Goal: Task Accomplishment & Management: Complete application form

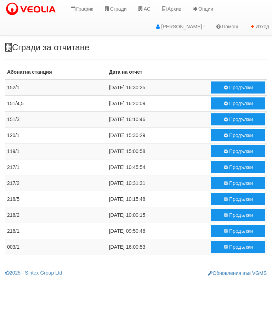
click at [229, 86] on button "Продължи" at bounding box center [238, 88] width 54 height 12
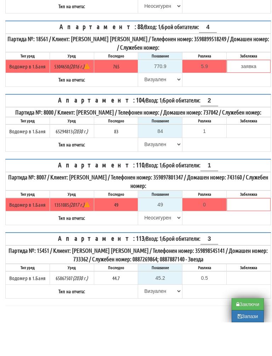
scroll to position [1922, 0]
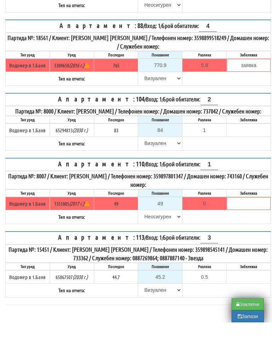
click at [244, 344] on button "Запази" at bounding box center [248, 350] width 32 height 12
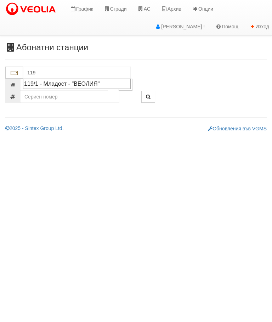
click at [90, 83] on div "119/1 - Младост - "ВЕОЛИЯ"" at bounding box center [77, 84] width 106 height 8
type input "119/1 - Младост - "ВЕОЛИЯ""
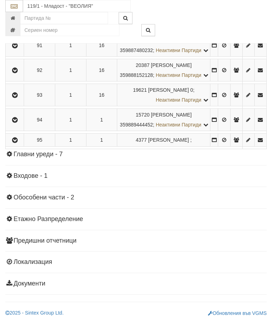
scroll to position [2600, 0]
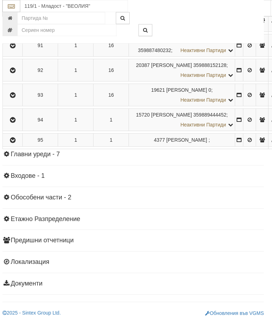
scroll to position [2487, 2]
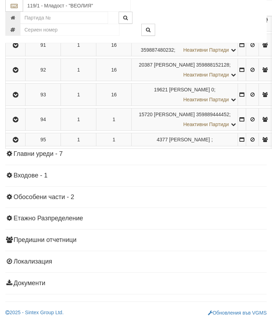
scroll to position [2265, 0]
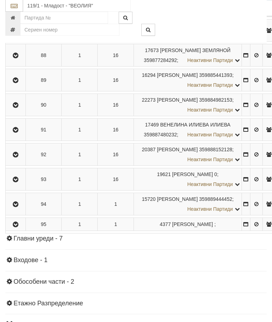
scroll to position [2217, 0]
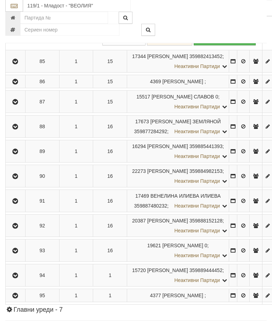
scroll to position [2205, 0]
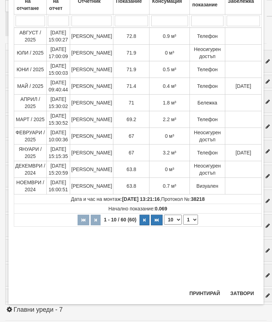
scroll to position [63, 0]
click at [242, 294] on button "Затвори" at bounding box center [242, 293] width 32 height 11
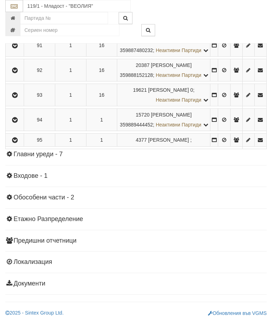
scroll to position [2402, 0]
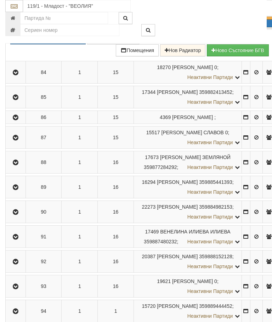
scroll to position [2165, 0]
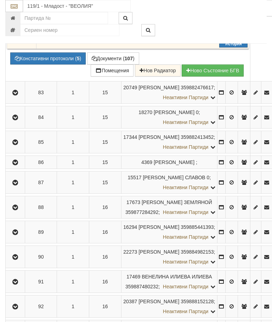
scroll to position [2117, 0]
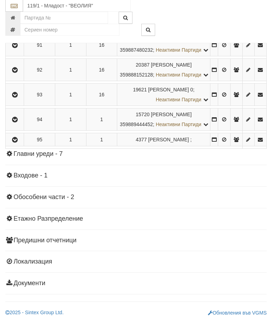
scroll to position [2430, 0]
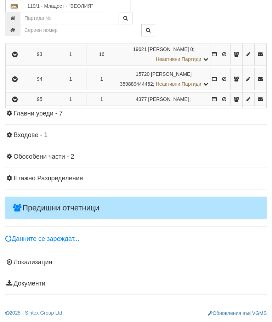
scroll to position [2562, 0]
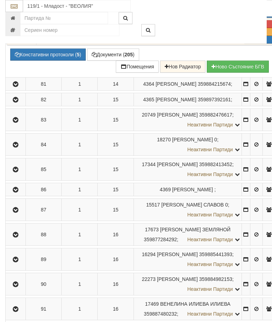
scroll to position [2071, 0]
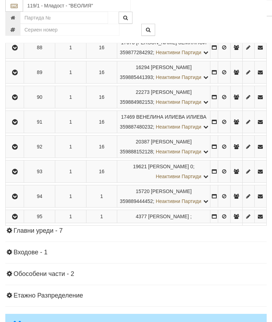
scroll to position [2071, 0]
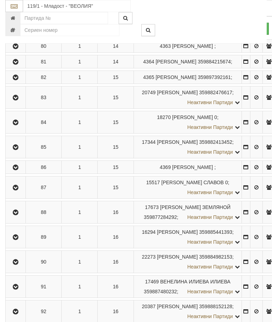
scroll to position [2087, 0]
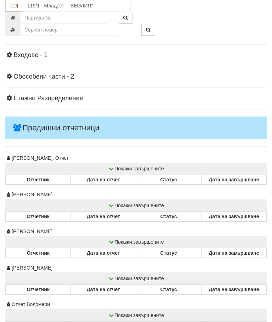
scroll to position [2273, 0]
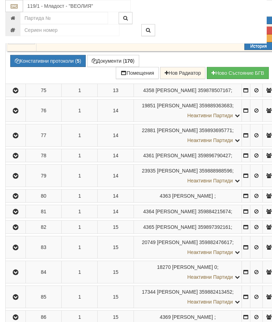
scroll to position [1969, 0]
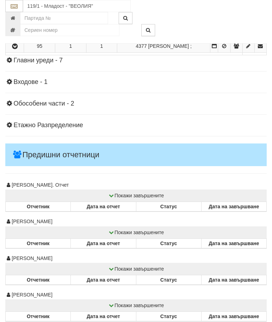
scroll to position [2233, 0]
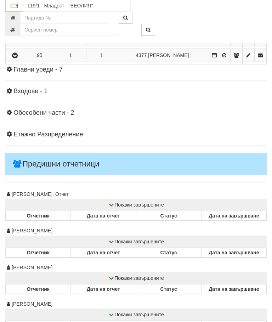
scroll to position [2234, 0]
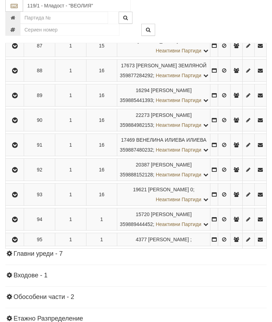
scroll to position [2049, 0]
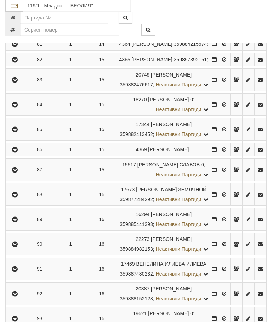
scroll to position [1913, 0]
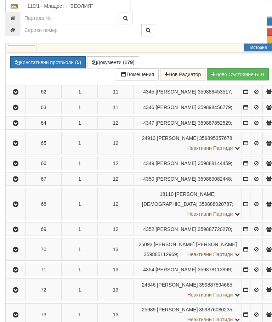
scroll to position [1635, 0]
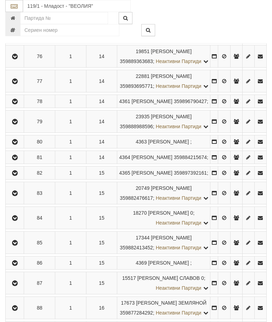
scroll to position [1811, 0]
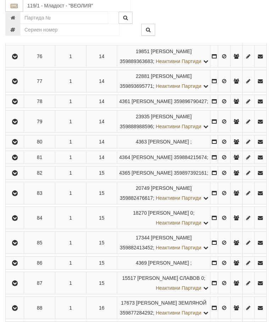
scroll to position [1812, 0]
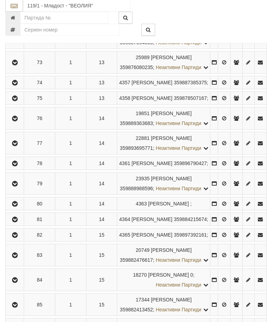
scroll to position [1795, 0]
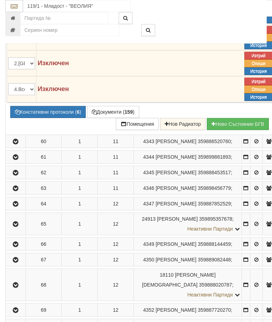
scroll to position [1601, 0]
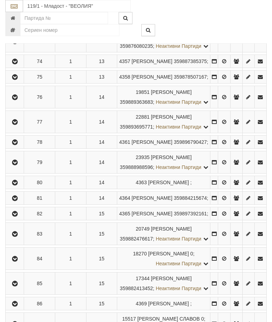
scroll to position [1770, 0]
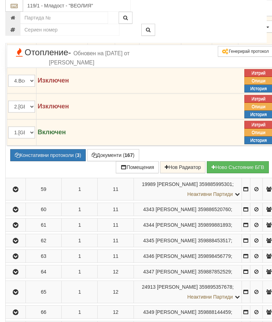
scroll to position [1477, 0]
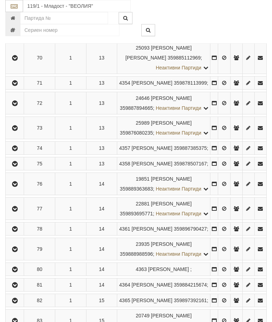
scroll to position [1697, 0]
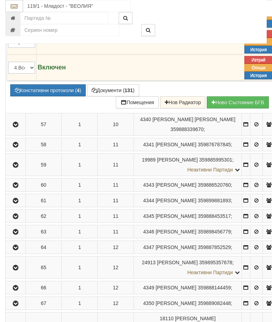
scroll to position [1508, 0]
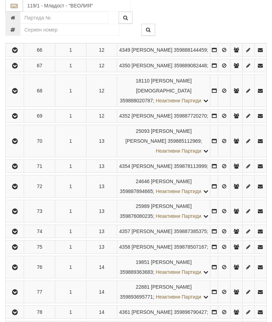
scroll to position [1644, 0]
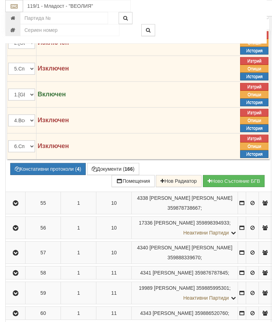
scroll to position [1381, 0]
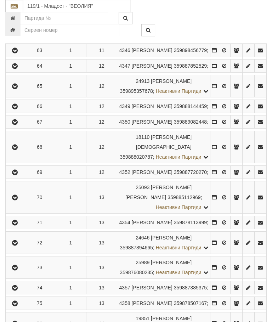
scroll to position [1548, 0]
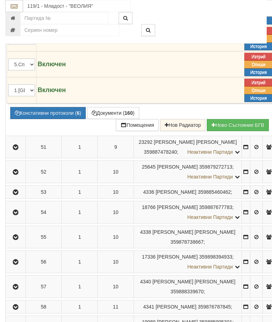
scroll to position [1361, 0]
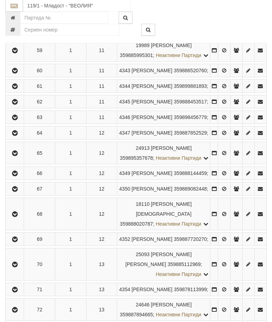
scroll to position [1498, 0]
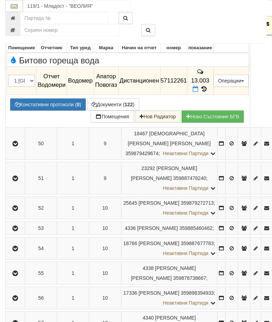
scroll to position [1253, 0]
click at [16, 27] on icon "button" at bounding box center [15, 24] width 9 height 5
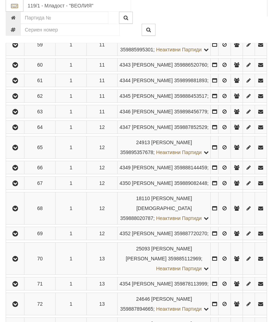
scroll to position [1482, 0]
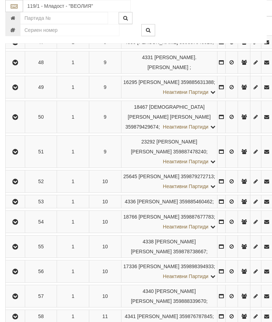
scroll to position [1293, 0]
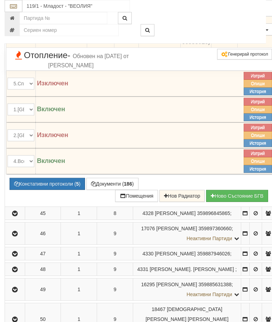
scroll to position [1193, 1]
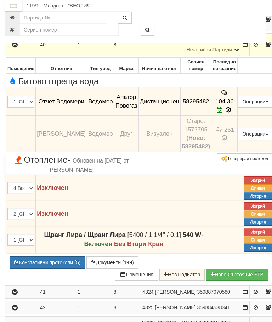
click at [14, 48] on icon "button" at bounding box center [15, 45] width 9 height 5
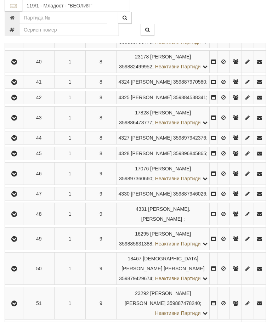
scroll to position [1038, 0]
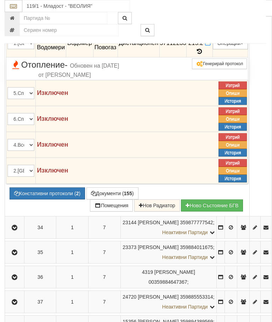
scroll to position [943, 0]
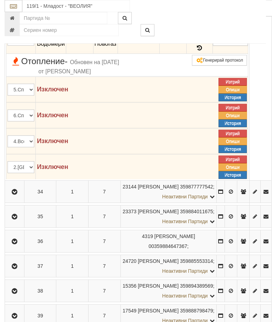
scroll to position [943, 1]
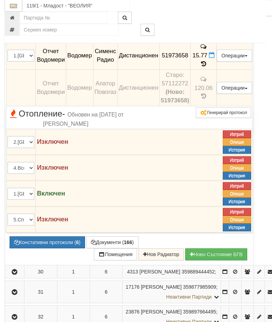
click at [15, 6] on icon "button" at bounding box center [15, 3] width 9 height 5
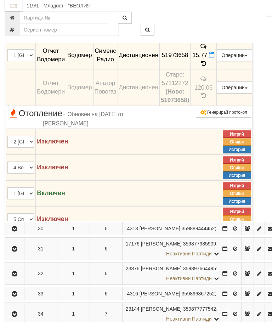
scroll to position [837, 1]
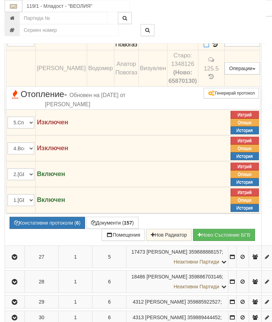
scroll to position [755, 0]
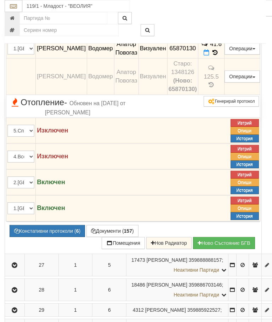
click at [16, 6] on button "button" at bounding box center [14, 0] width 17 height 11
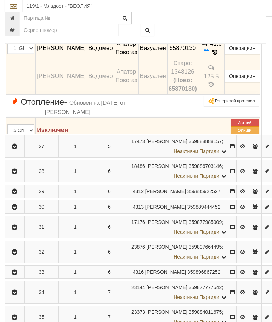
scroll to position [755, 1]
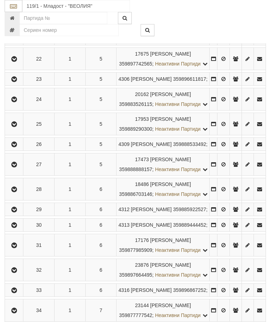
click at [13, 12] on icon "button" at bounding box center [14, 9] width 9 height 5
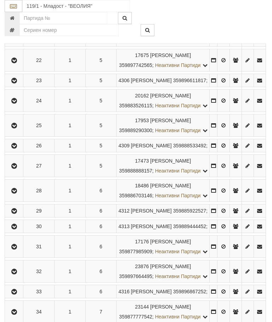
scroll to position [640, 1]
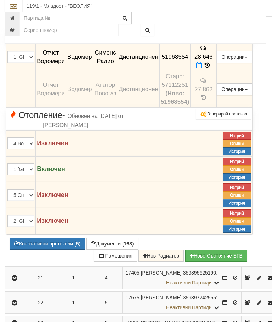
click at [15, 3] on icon "button" at bounding box center [14, 0] width 9 height 5
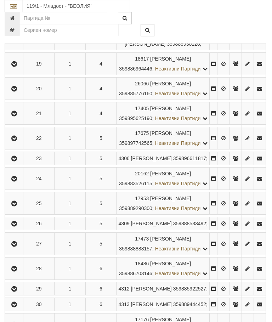
scroll to position [560, 0]
click at [17, 50] on td at bounding box center [14, 39] width 18 height 22
click at [15, 42] on icon "button" at bounding box center [14, 39] width 9 height 5
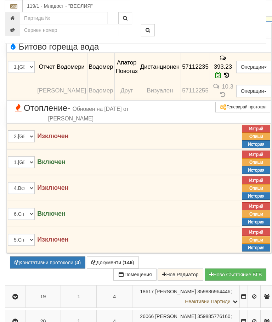
click at [15, 13] on icon "button" at bounding box center [15, 10] width 9 height 5
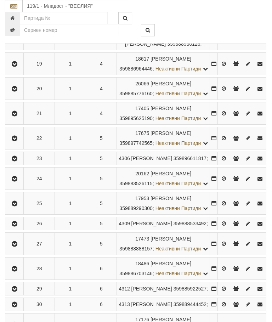
click at [16, 12] on icon "button" at bounding box center [14, 9] width 9 height 5
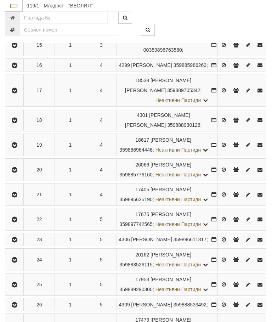
click at [16, 51] on button "button" at bounding box center [14, 45] width 16 height 11
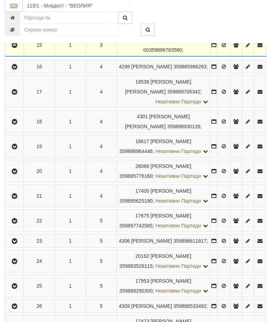
scroll to position [479, 0]
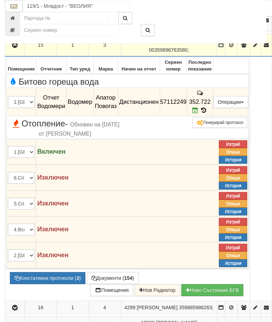
click at [18, 50] on button "button" at bounding box center [14, 45] width 17 height 11
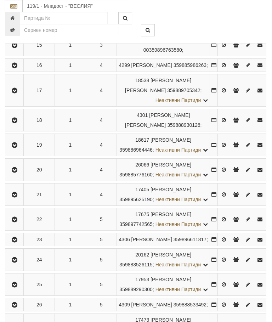
click at [16, 26] on button "button" at bounding box center [14, 20] width 16 height 11
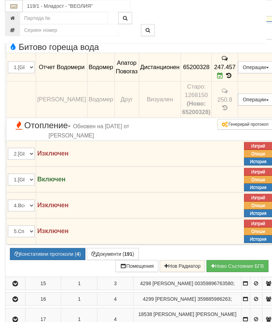
click at [11, 16] on button "button" at bounding box center [15, 10] width 18 height 11
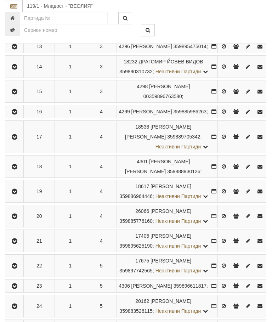
scroll to position [429, 0]
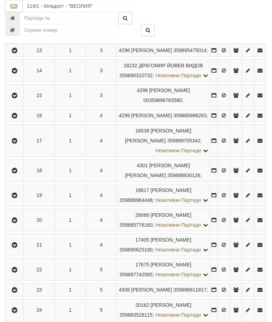
click at [17, 53] on icon "button" at bounding box center [14, 50] width 9 height 5
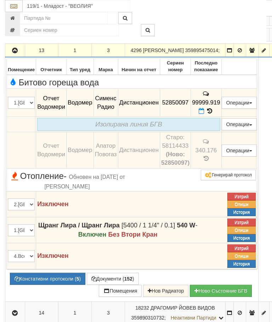
click at [16, 53] on icon "button" at bounding box center [15, 50] width 9 height 5
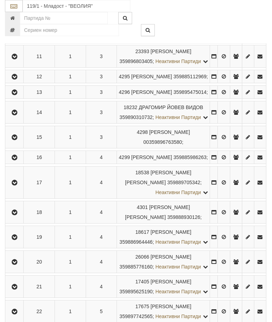
scroll to position [386, 0]
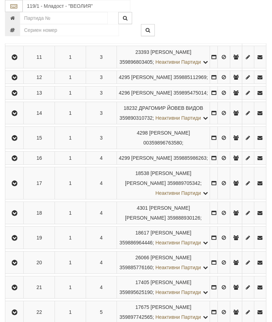
click at [17, 62] on button "button" at bounding box center [14, 57] width 16 height 11
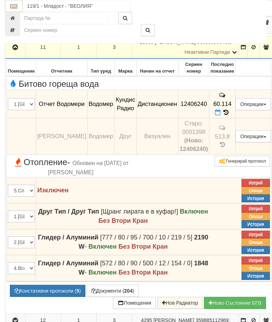
click at [16, 50] on icon "button" at bounding box center [15, 47] width 9 height 5
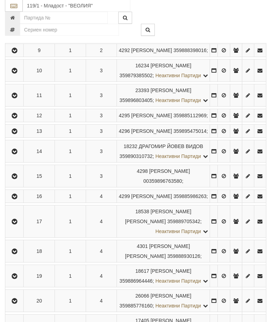
scroll to position [342, 0]
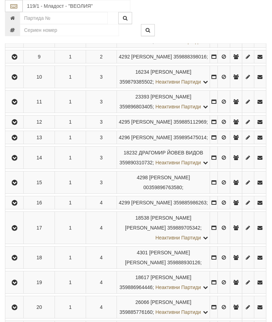
click at [17, 60] on icon "button" at bounding box center [14, 57] width 9 height 5
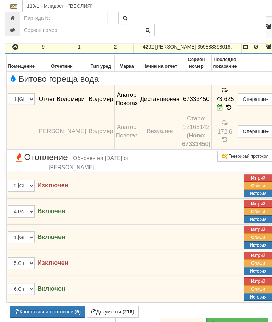
click at [15, 50] on icon "button" at bounding box center [15, 47] width 9 height 5
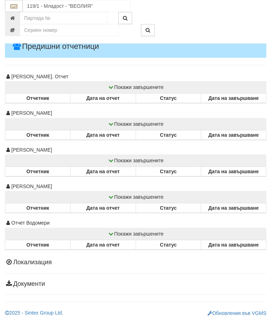
scroll to position [2824, 0]
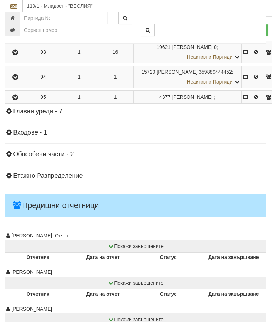
scroll to position [2326, 0]
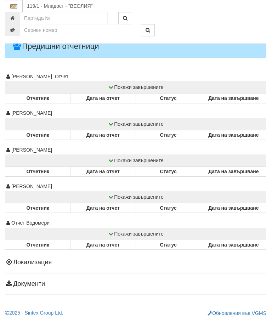
scroll to position [2721, 0]
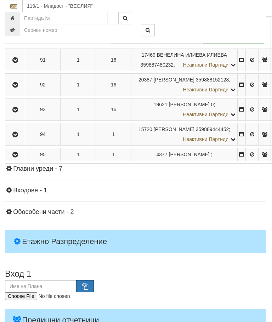
scroll to position [2337, 0]
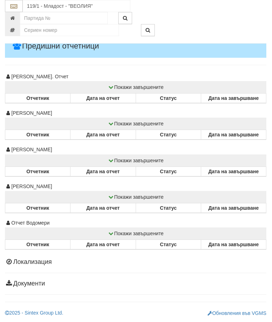
scroll to position [2548, 0]
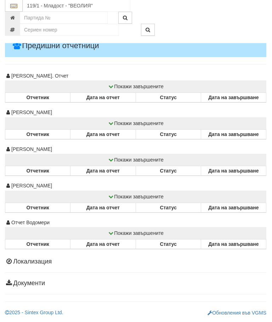
scroll to position [2548, 0]
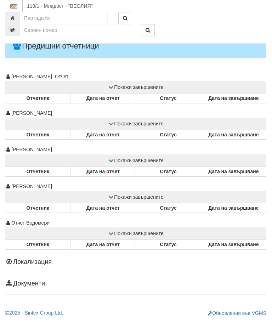
scroll to position [2592, 0]
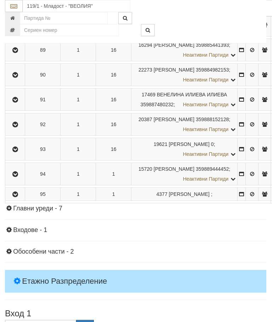
scroll to position [2279, 0]
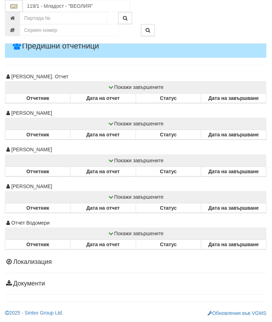
scroll to position [2500, 0]
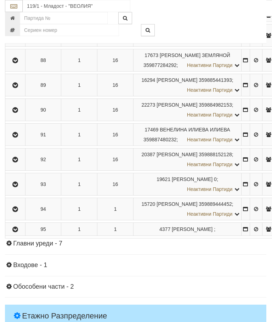
scroll to position [2234, 0]
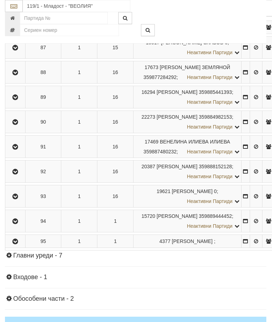
click at [14, 42] on div "119/1 - Младост - "ВЕОЛИЯ"" at bounding box center [136, 22] width 262 height 44
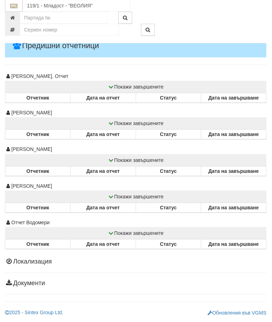
scroll to position [2471, 0]
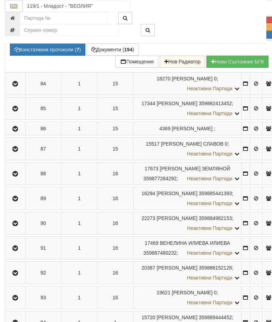
scroll to position [2164, 0]
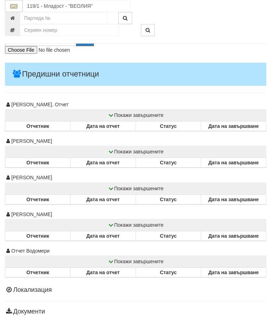
scroll to position [2384, 0]
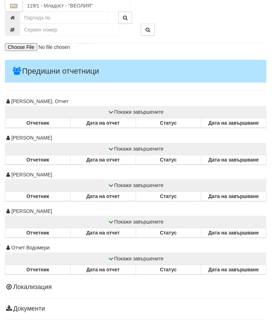
scroll to position [2384, 0]
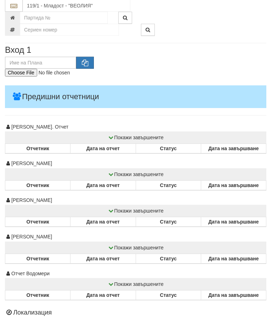
scroll to position [2359, 0]
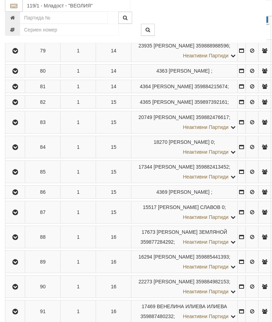
scroll to position [2067, 0]
